Goal: Find specific page/section: Find specific page/section

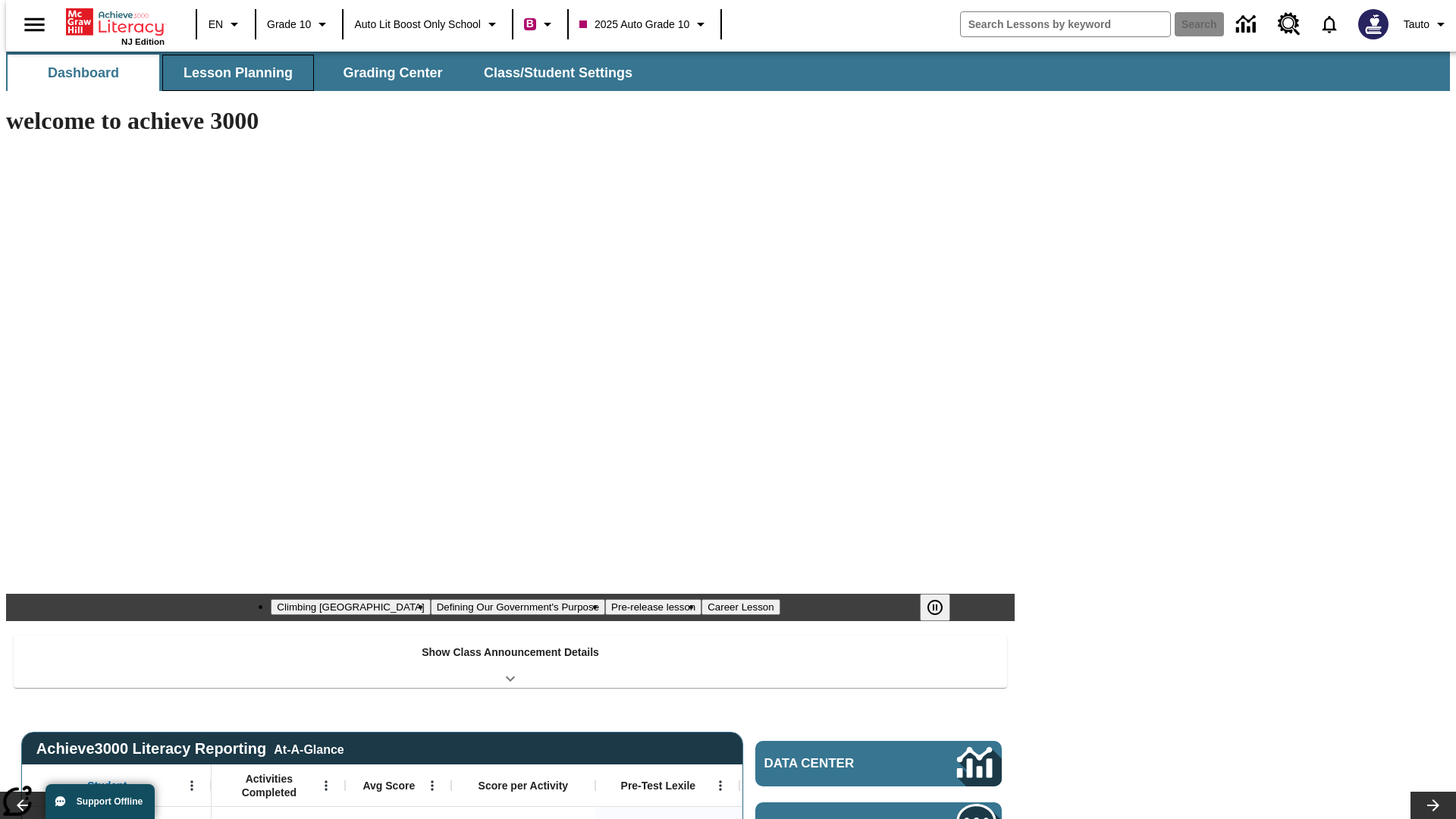
click at [232, 73] on span "Lesson Planning" at bounding box center [238, 73] width 109 height 18
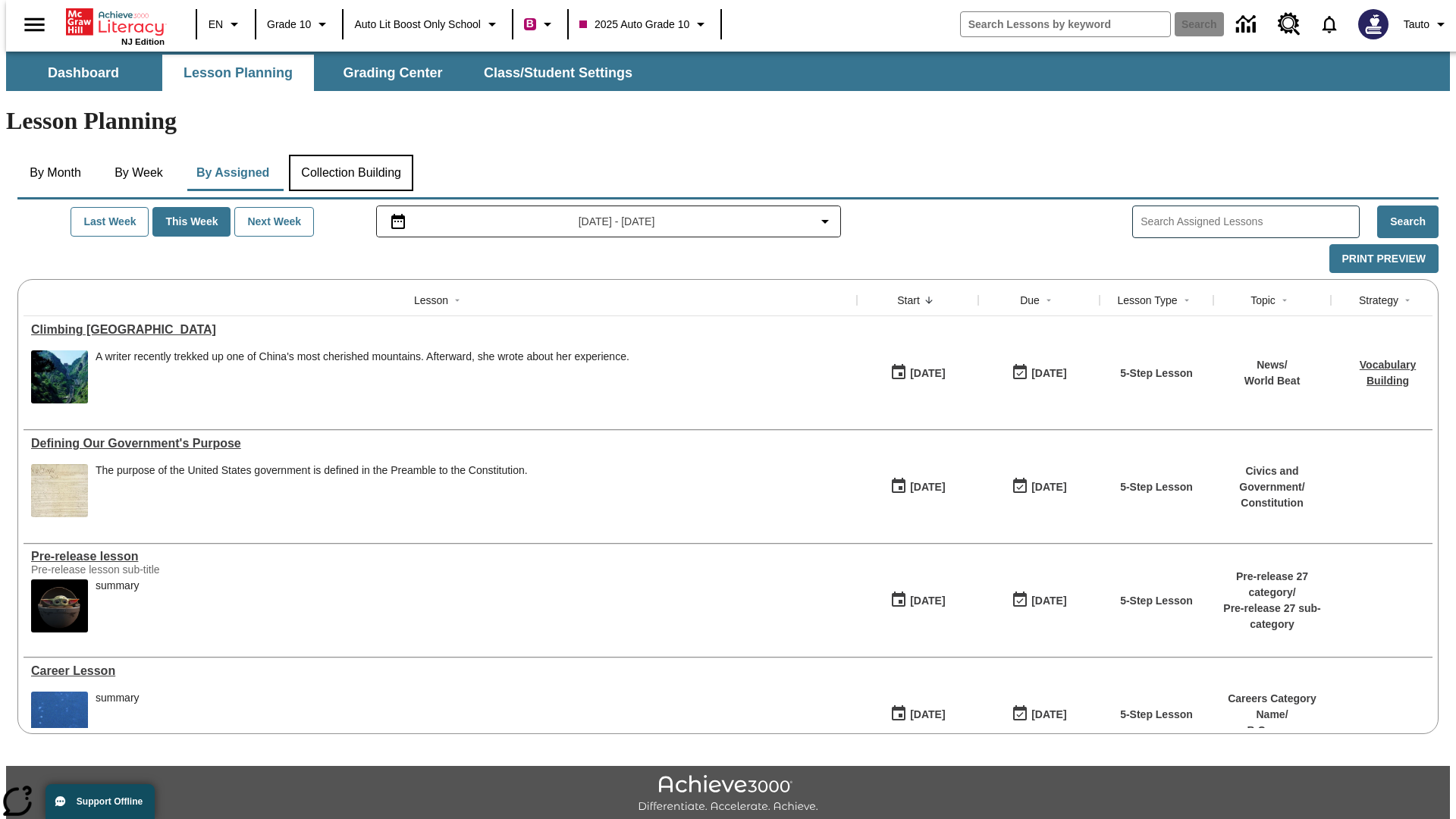
click at [350, 155] on button "Collection Building" at bounding box center [351, 173] width 125 height 36
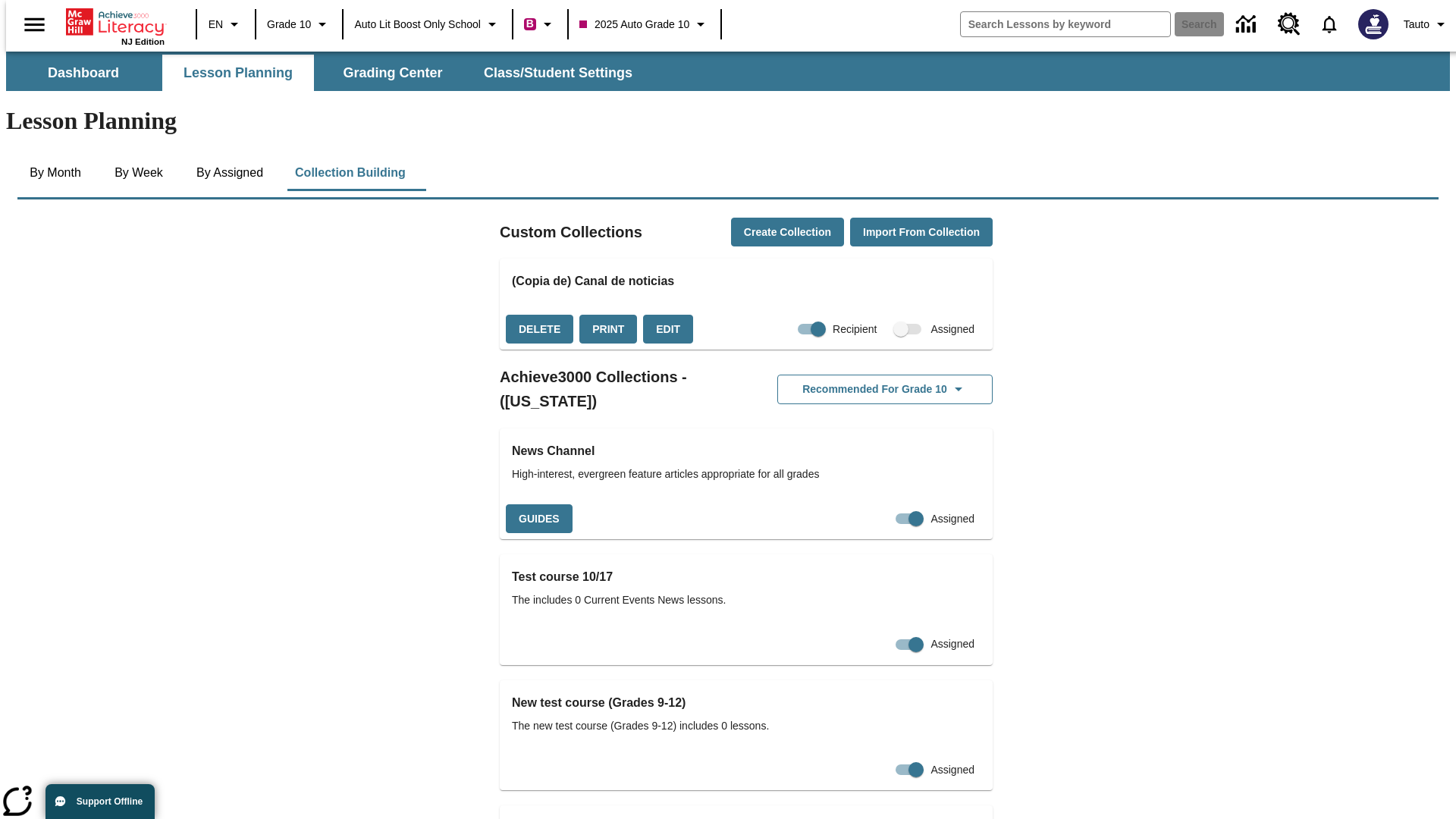
checkbox input "true"
